Goal: Information Seeking & Learning: Learn about a topic

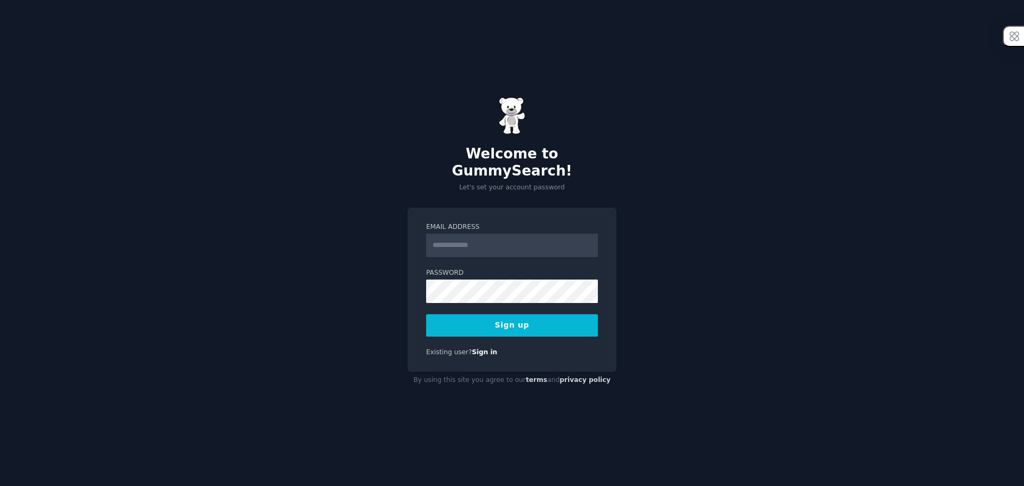
click at [521, 245] on input "Email Address" at bounding box center [512, 245] width 172 height 23
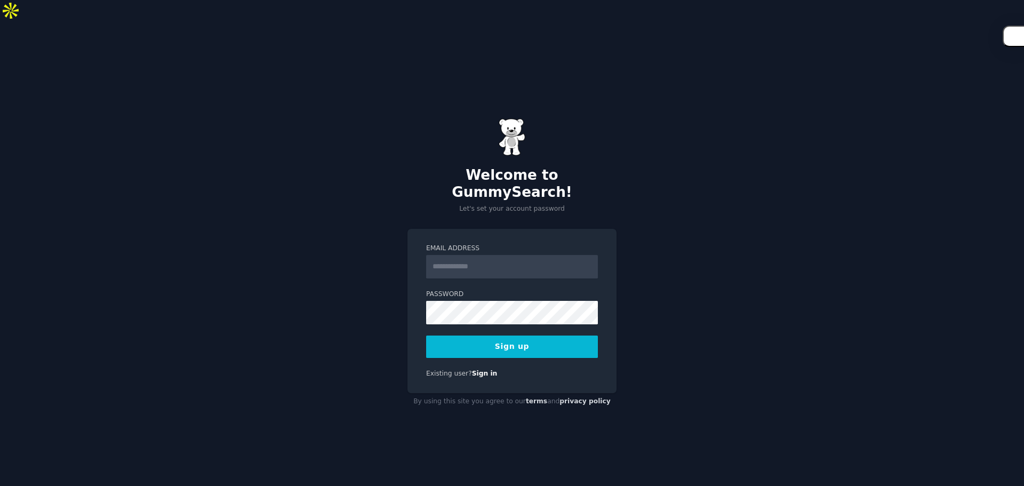
type input "**********"
drag, startPoint x: 684, startPoint y: 284, endPoint x: 611, endPoint y: 284, distance: 73.1
click at [683, 284] on div "**********" at bounding box center [512, 264] width 1024 height 486
click at [545, 336] on button "Sign up" at bounding box center [512, 347] width 172 height 22
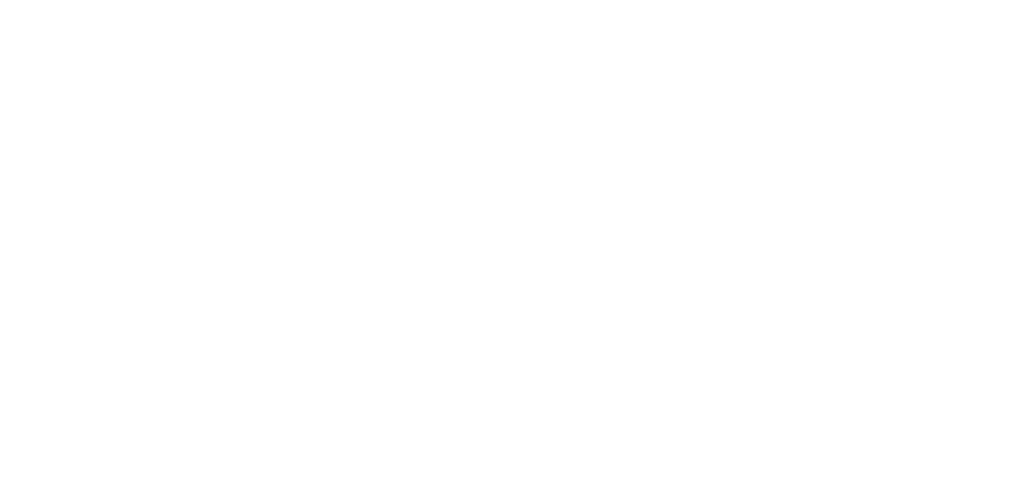
click at [723, 455] on button "Next" at bounding box center [722, 468] width 57 height 26
click at [348, 138] on div "Find a problem to solve" at bounding box center [326, 144] width 84 height 13
click at [365, 197] on div "Solopreneur" at bounding box center [371, 203] width 47 height 13
click at [442, 257] on div "Medium - Familiar with Reddit" at bounding box center [445, 263] width 105 height 13
click at [318, 300] on div "Blog Posts" at bounding box center [304, 306] width 41 height 13
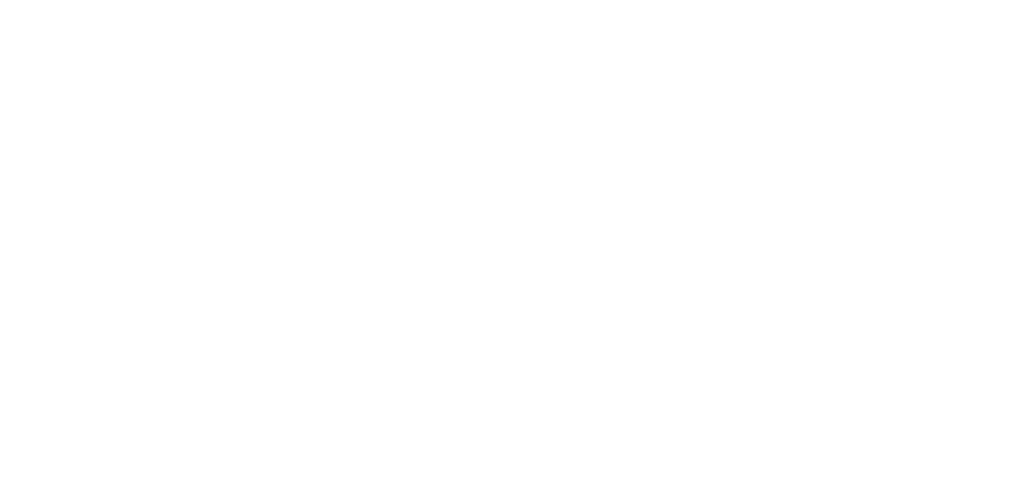
click at [748, 455] on button "Next" at bounding box center [722, 468] width 57 height 26
click at [712, 451] on div "Set up your account Choose your GummySearch flavor Enable 33% Annual Discount S…" at bounding box center [512, 277] width 478 height 482
click at [514, 447] on div "Continue on free tier" at bounding box center [512, 452] width 456 height 11
click at [713, 455] on button "Let's Go!" at bounding box center [713, 468] width 75 height 26
click at [138, 56] on span "Trending" at bounding box center [146, 61] width 28 height 10
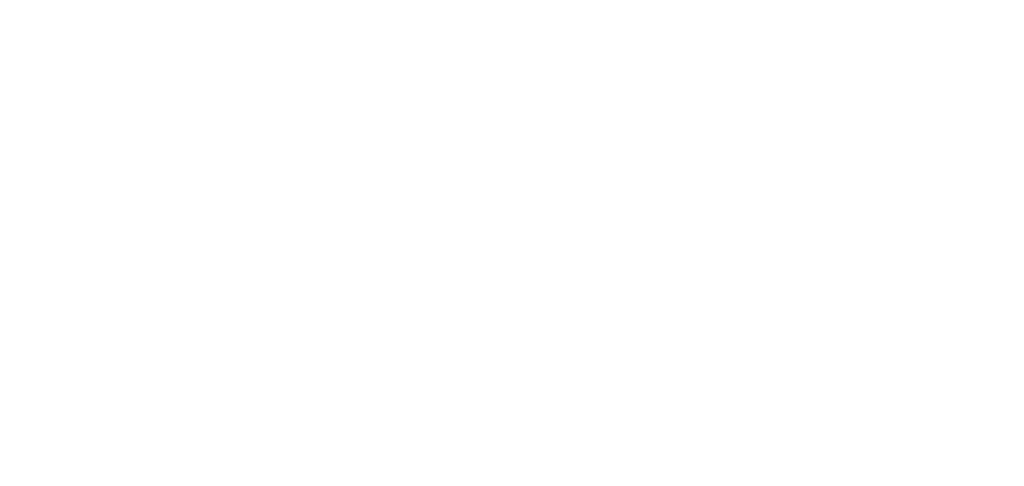
click at [59, 52] on link "Saved" at bounding box center [66, 63] width 28 height 22
click at [87, 52] on link "Curated" at bounding box center [104, 63] width 34 height 22
click at [59, 52] on link "Saved" at bounding box center [66, 63] width 28 height 22
click at [20, 106] on icon "Sidebar" at bounding box center [18, 111] width 11 height 11
click at [225, 86] on span "Anyone" at bounding box center [262, 98] width 421 height 25
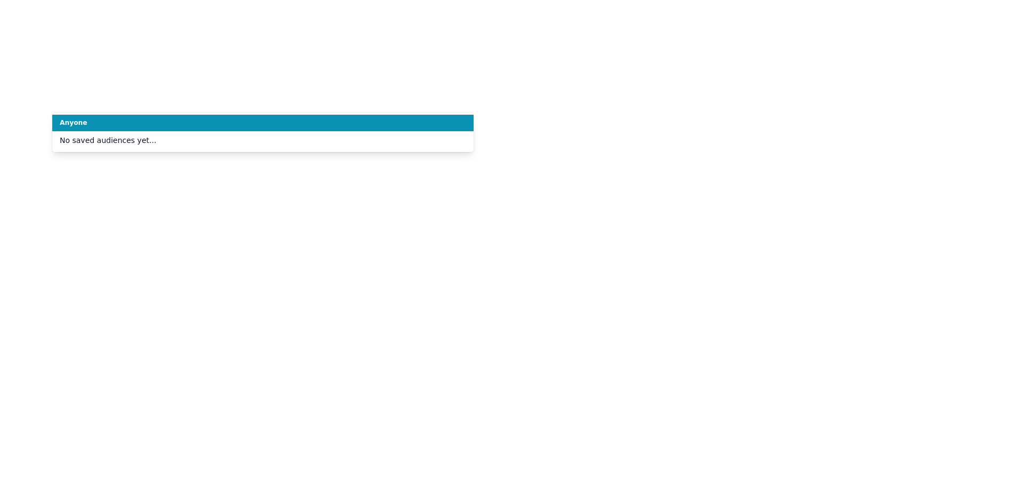
click at [225, 86] on span "Anyone" at bounding box center [262, 98] width 421 height 25
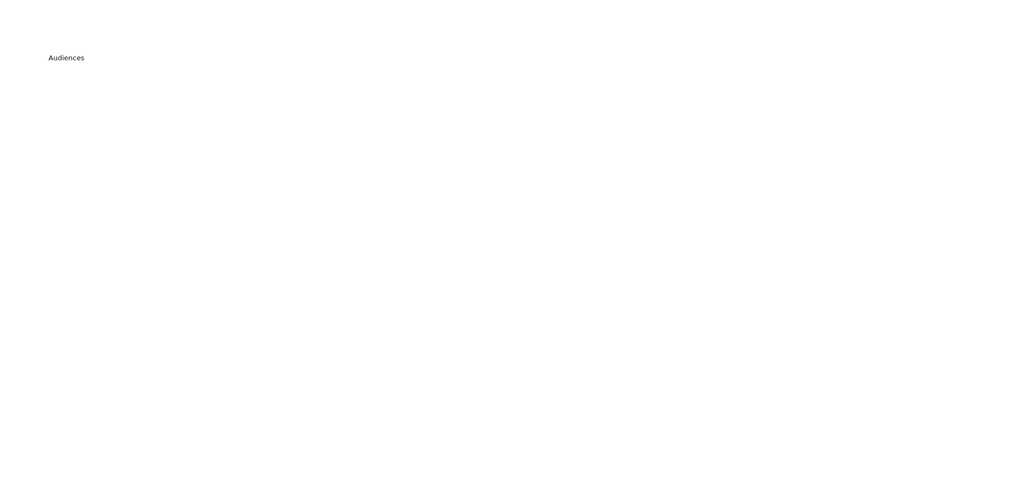
click at [19, 76] on icon "Sidebar" at bounding box center [19, 79] width 10 height 7
click at [530, 180] on input "text" at bounding box center [485, 190] width 387 height 20
click at [101, 56] on span "Curated" at bounding box center [104, 61] width 26 height 10
click at [133, 56] on span "Trending" at bounding box center [146, 61] width 28 height 10
click at [25, 98] on link "Search" at bounding box center [19, 111] width 26 height 26
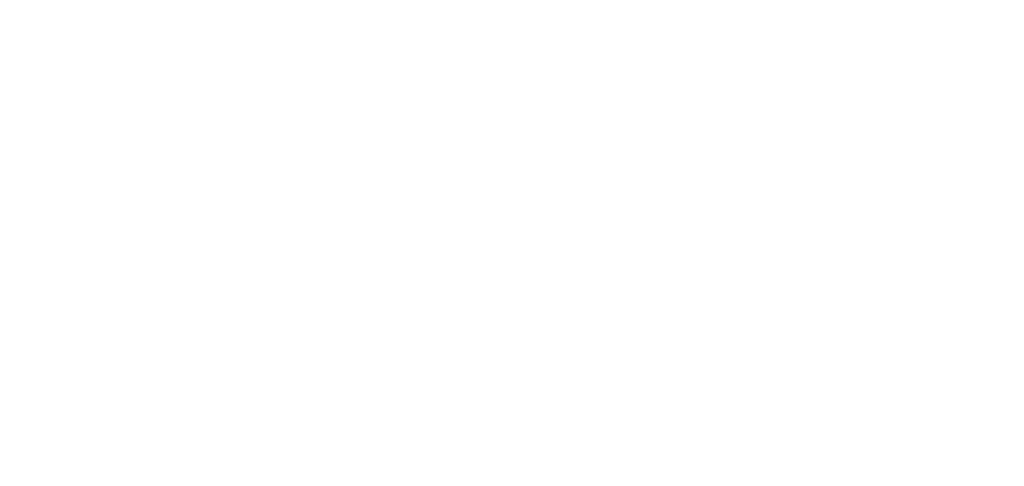
click at [402, 88] on span "Anyone" at bounding box center [262, 98] width 421 height 25
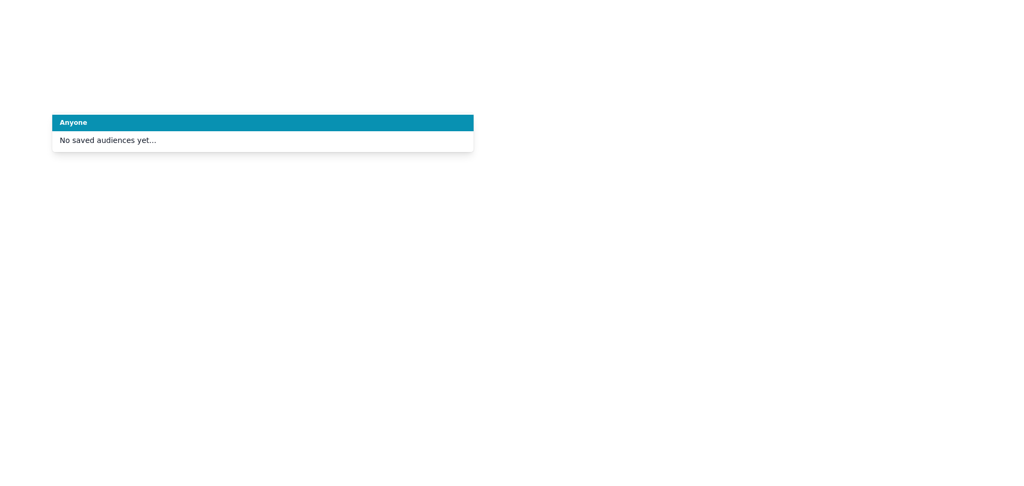
click at [403, 86] on span "Anyone" at bounding box center [262, 98] width 421 height 25
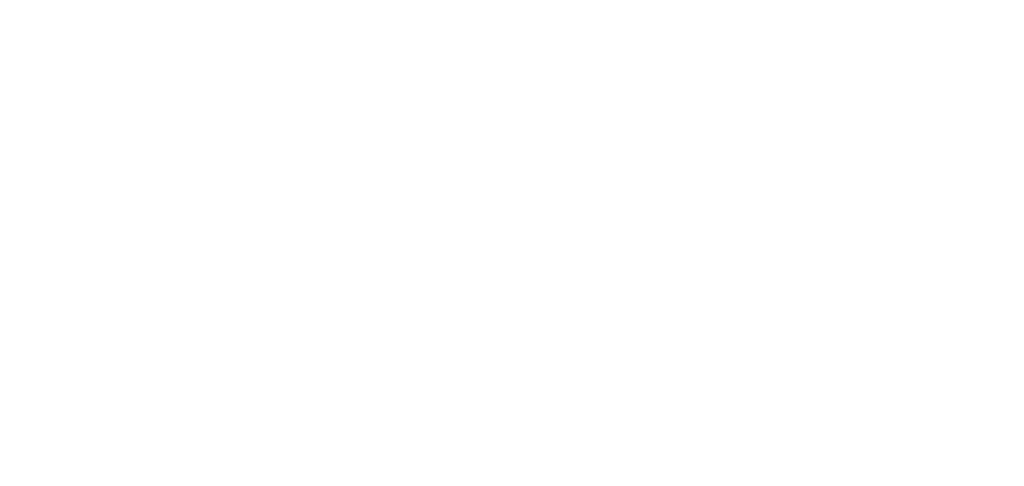
click at [403, 86] on span "Anyone" at bounding box center [262, 98] width 421 height 25
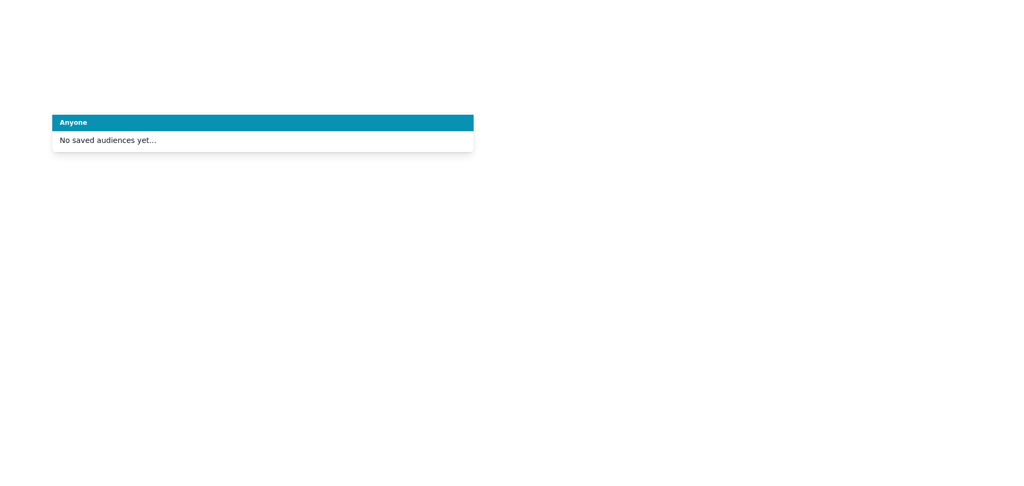
click at [403, 86] on span "Anyone" at bounding box center [262, 98] width 421 height 25
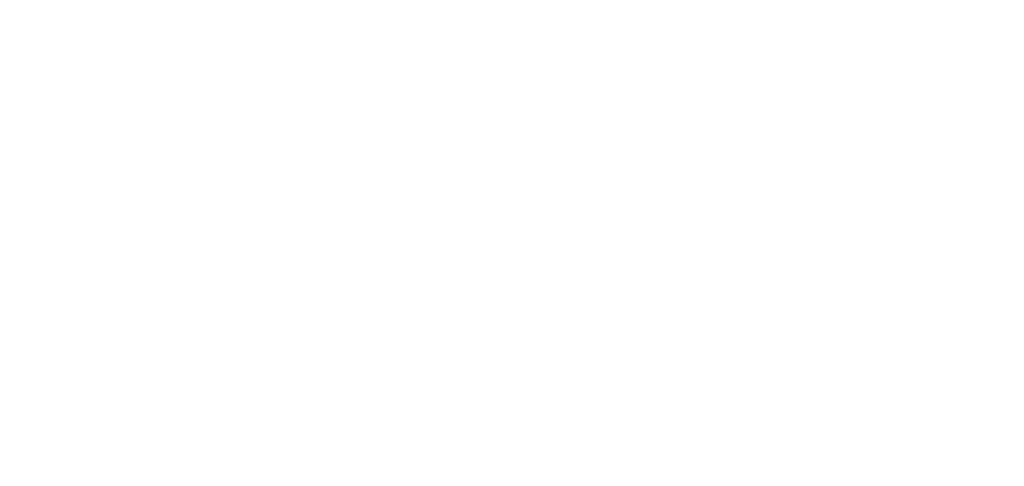
click at [576, 86] on input "text" at bounding box center [691, 99] width 421 height 26
type input "investment banking"
click button "Perform Advanced Search" at bounding box center [959, 98] width 99 height 25
click at [175, 29] on input "Search" at bounding box center [506, 42] width 914 height 26
click at [182, 29] on input "Search" at bounding box center [506, 42] width 914 height 26
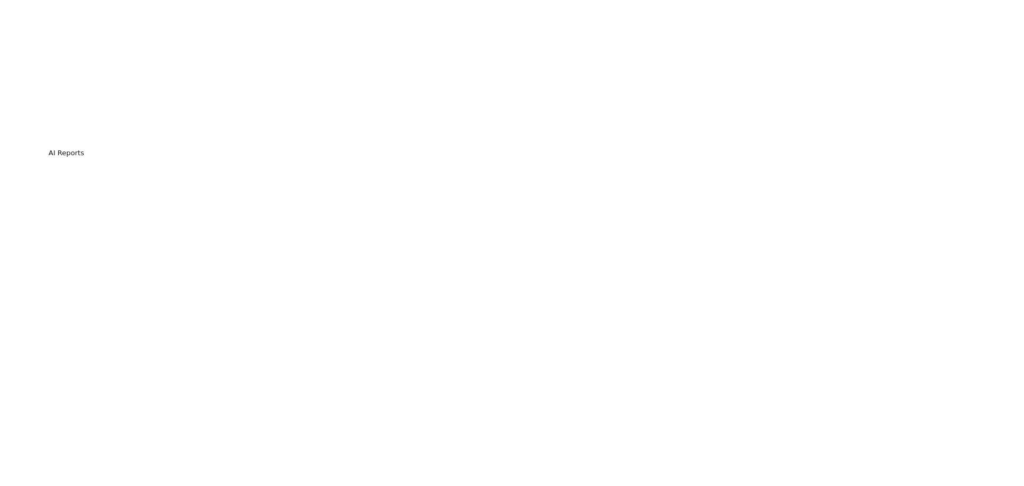
click at [20, 169] on icon "Sidebar" at bounding box center [18, 174] width 11 height 11
click at [16, 98] on link "Search" at bounding box center [19, 111] width 26 height 26
click at [16, 74] on icon "Sidebar" at bounding box center [18, 79] width 11 height 11
click at [151, 52] on link "Trending" at bounding box center [146, 63] width 35 height 22
click at [471, 233] on div "What else do I get with Starter ?" at bounding box center [531, 240] width 340 height 15
